Goal: Transaction & Acquisition: Purchase product/service

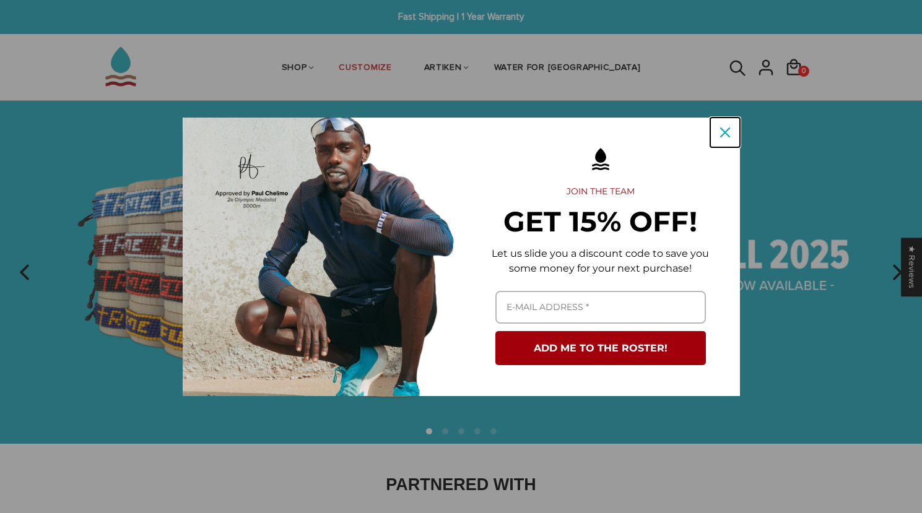
click at [718, 133] on div "Close" at bounding box center [725, 133] width 20 height 20
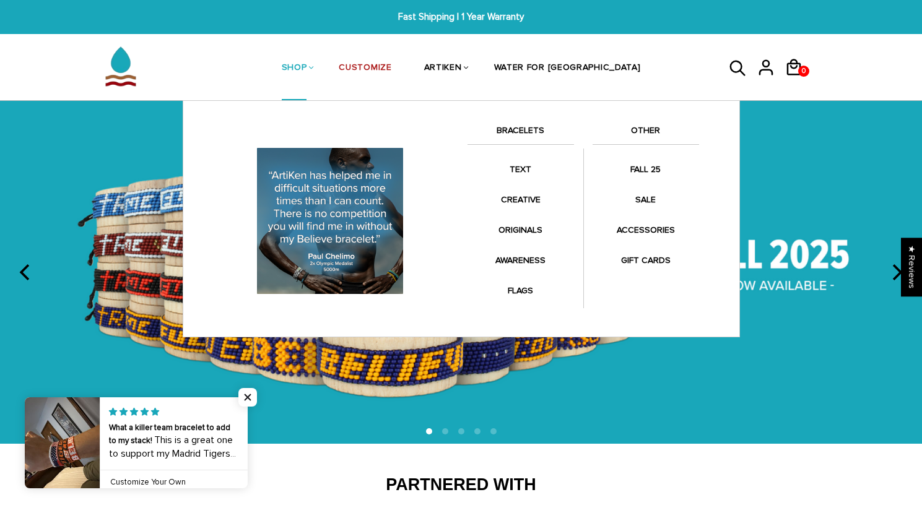
click at [527, 132] on link "BRACELETS" at bounding box center [520, 133] width 106 height 21
click at [525, 132] on link "BRACELETS" at bounding box center [520, 133] width 106 height 21
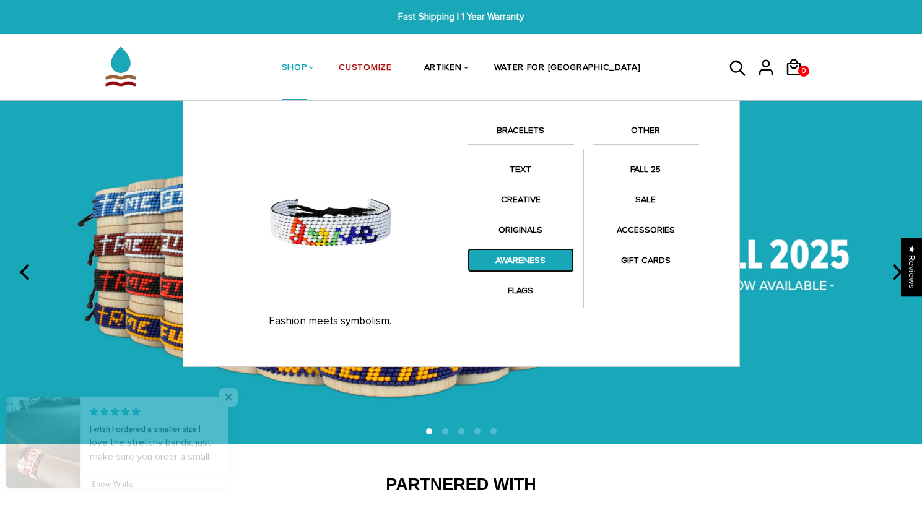
click at [523, 262] on link "AWARENESS" at bounding box center [520, 260] width 106 height 24
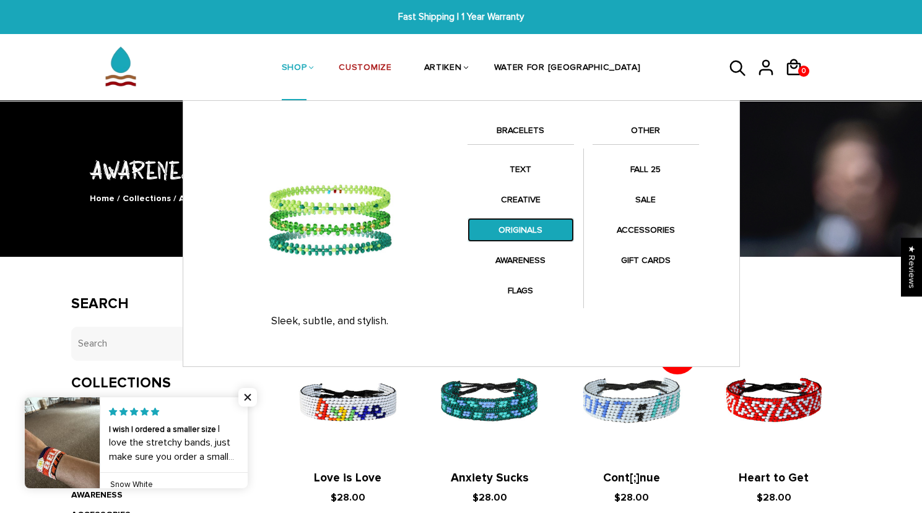
click at [514, 233] on link "ORIGINALS" at bounding box center [520, 230] width 106 height 24
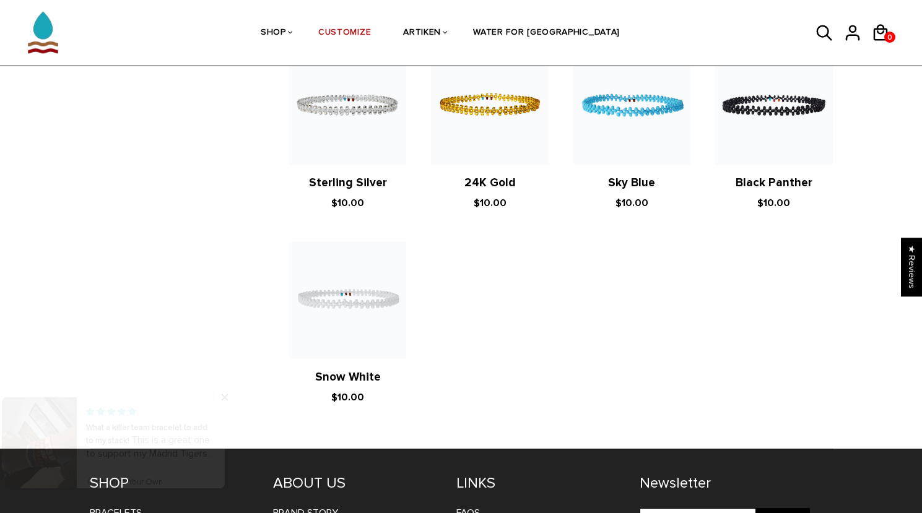
scroll to position [1087, 0]
